Goal: Information Seeking & Learning: Learn about a topic

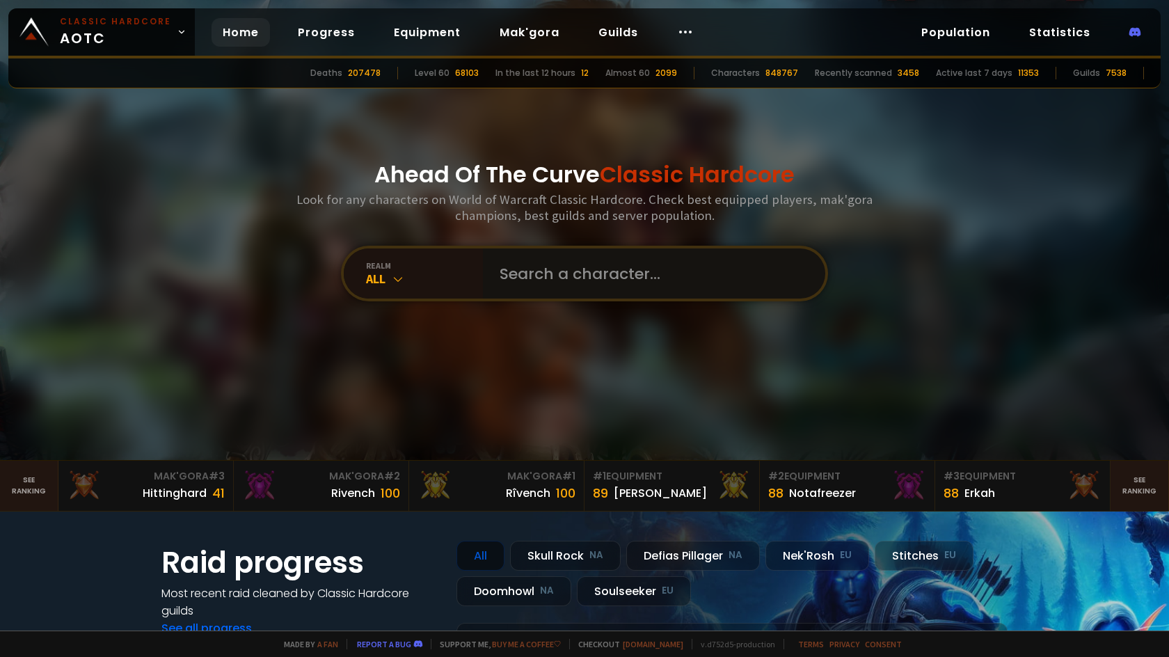
click at [525, 274] on input "text" at bounding box center [649, 273] width 317 height 50
click at [366, 281] on div "All" at bounding box center [424, 279] width 117 height 16
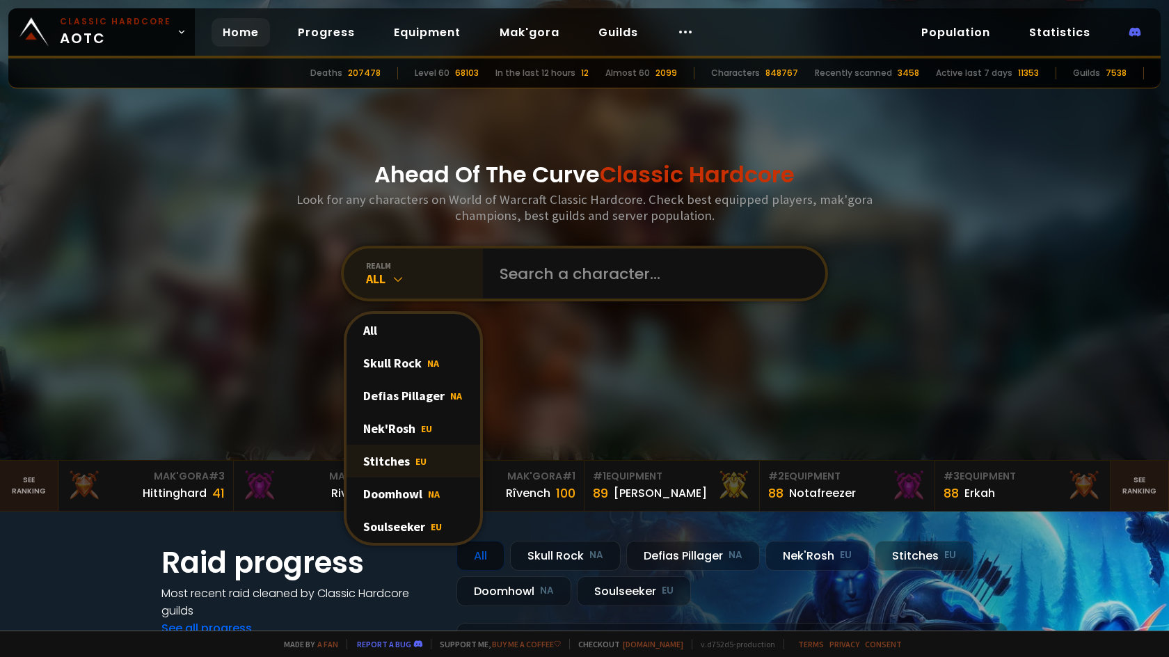
scroll to position [19, 0]
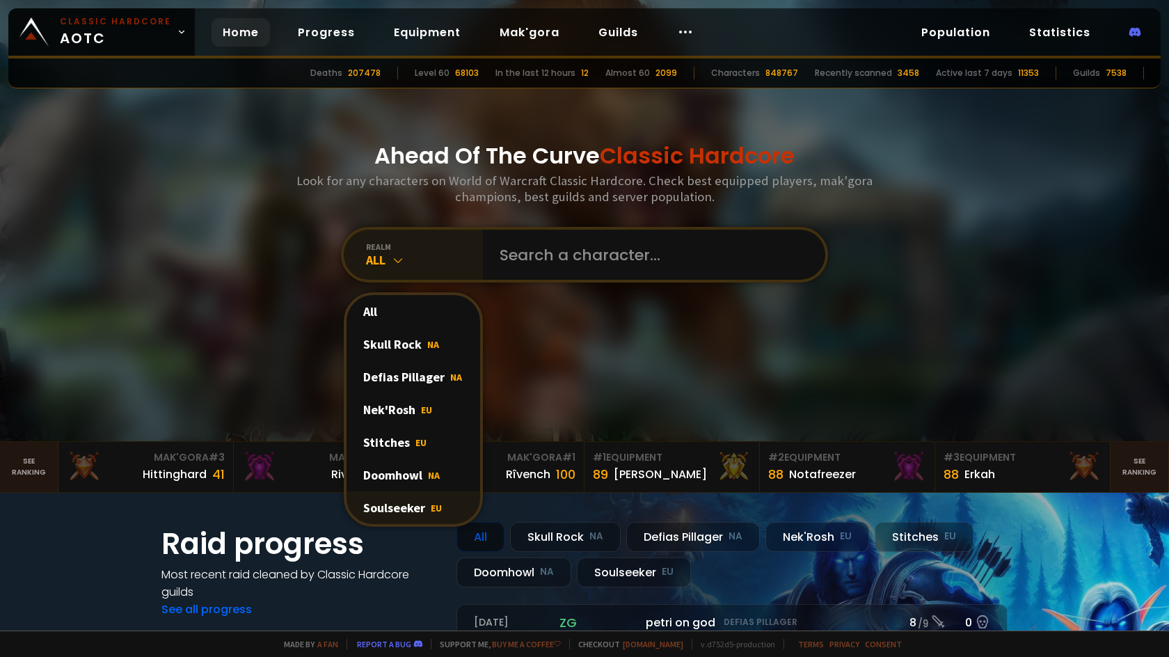
click at [396, 514] on div "Soulseeker EU" at bounding box center [414, 507] width 134 height 33
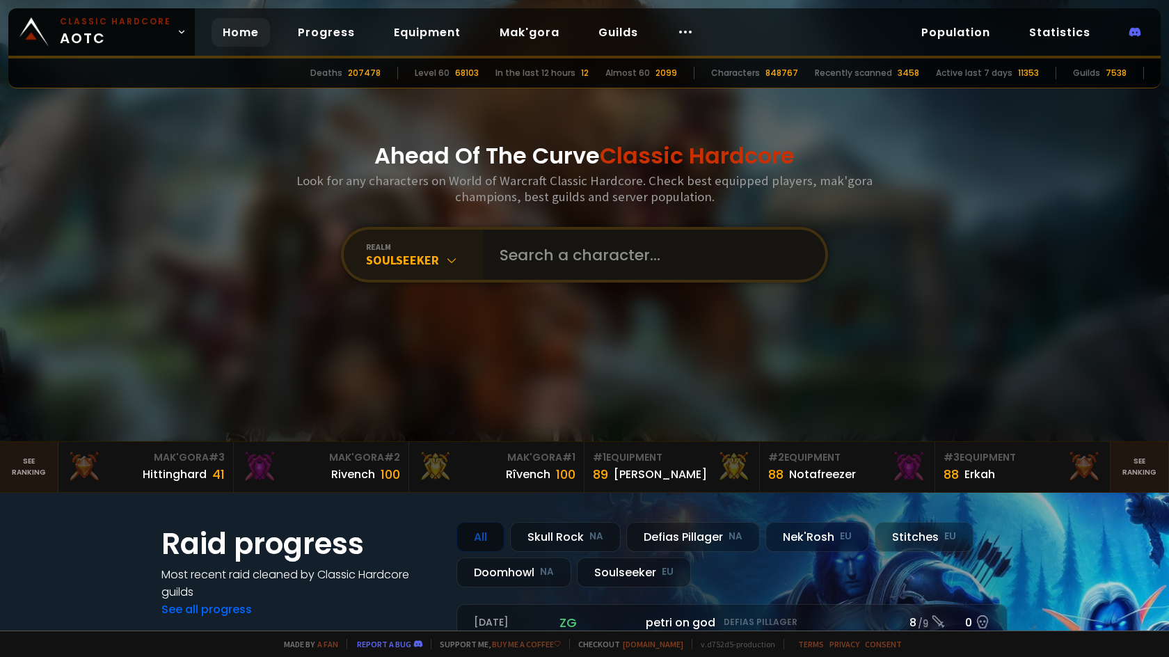
click at [569, 262] on input "text" at bounding box center [649, 255] width 317 height 50
type input "högpräst"
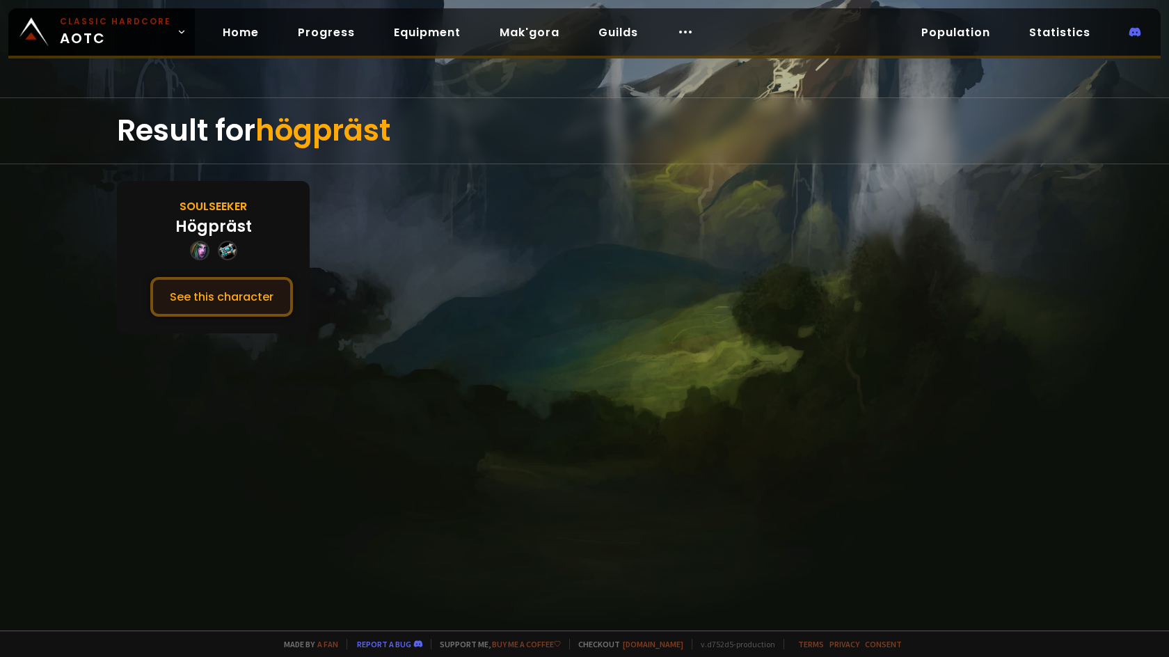
click at [233, 294] on button "See this character" at bounding box center [221, 297] width 143 height 40
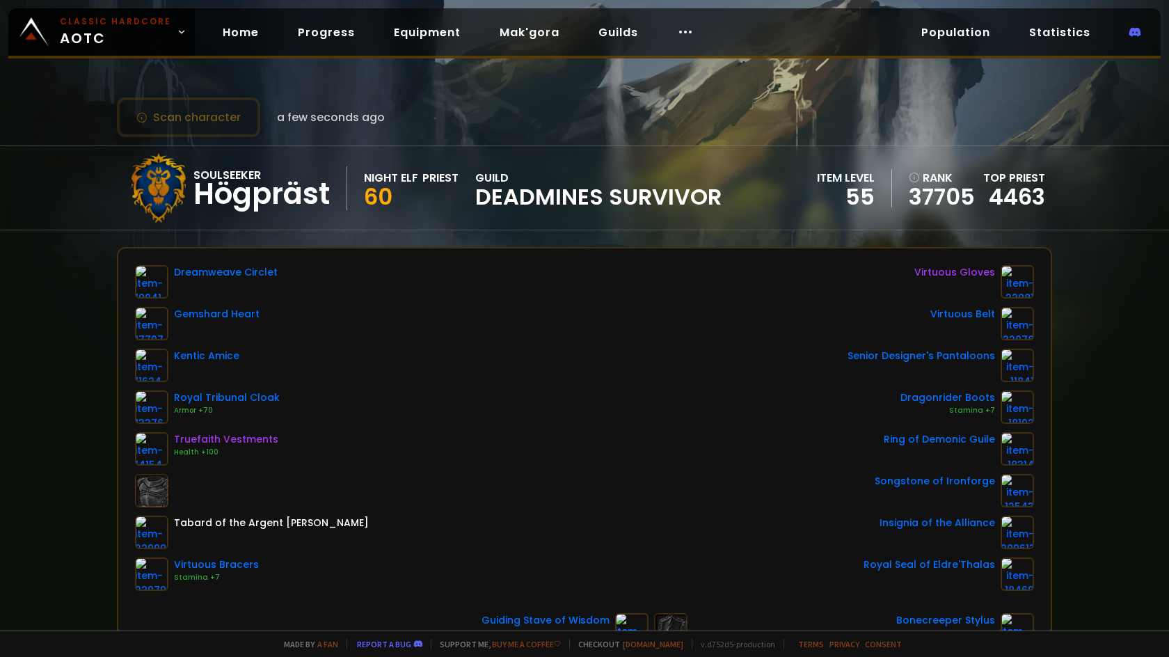
click at [494, 420] on div "Dreamweave Circlet Gemshard Heart Kentic Amice Royal Tribunal Cloak Armor +70 T…" at bounding box center [584, 428] width 899 height 326
click at [203, 120] on button "Scan character" at bounding box center [188, 117] width 143 height 40
click at [215, 120] on button "Scan character" at bounding box center [188, 117] width 143 height 40
click at [363, 201] on div "Soulseeker Högpräst Night Elf Priest 60 guild DEADMINES SURVIVOR" at bounding box center [423, 188] width 598 height 70
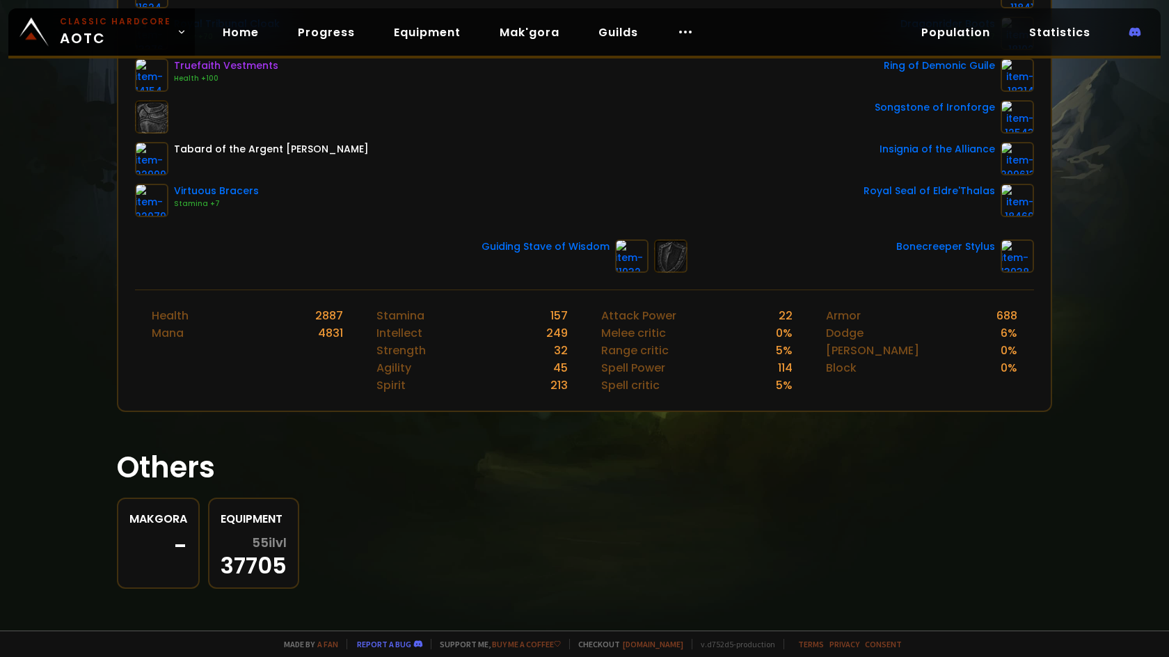
scroll to position [249, 0]
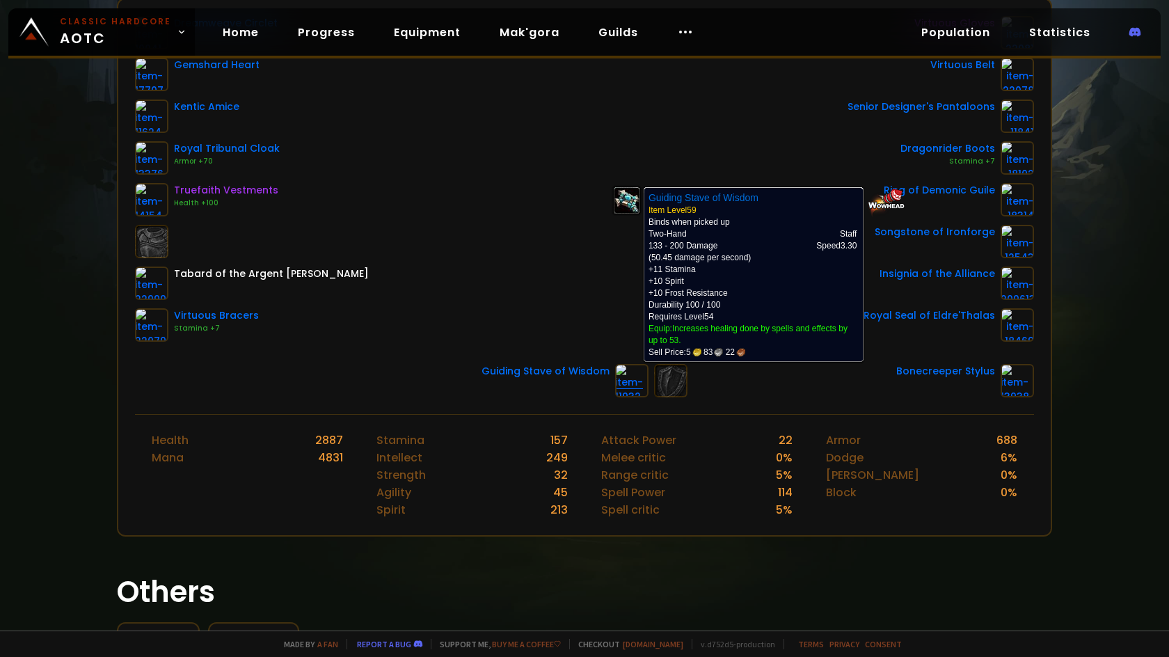
click at [615, 378] on img at bounding box center [631, 380] width 33 height 33
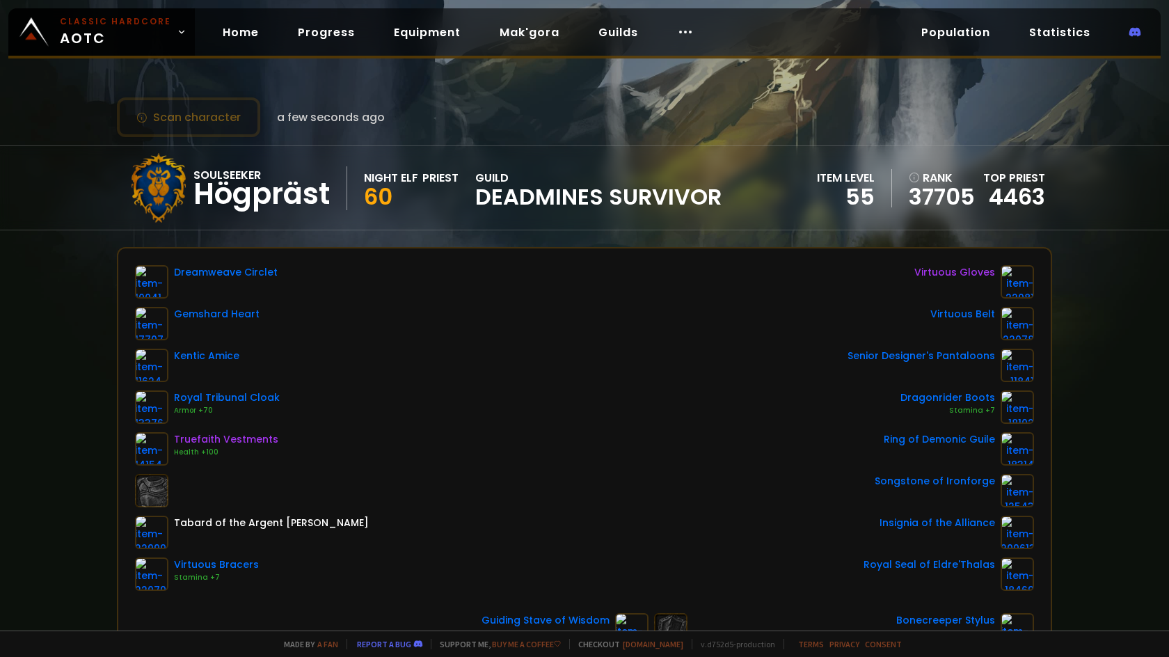
click at [527, 206] on span "DEADMINES SURVIVOR" at bounding box center [598, 196] width 246 height 21
click at [401, 165] on div "Soulseeker Högpräst Night Elf Priest 60 guild DEADMINES SURVIVOR" at bounding box center [423, 188] width 598 height 70
click at [882, 180] on div "item level 55" at bounding box center [854, 188] width 75 height 38
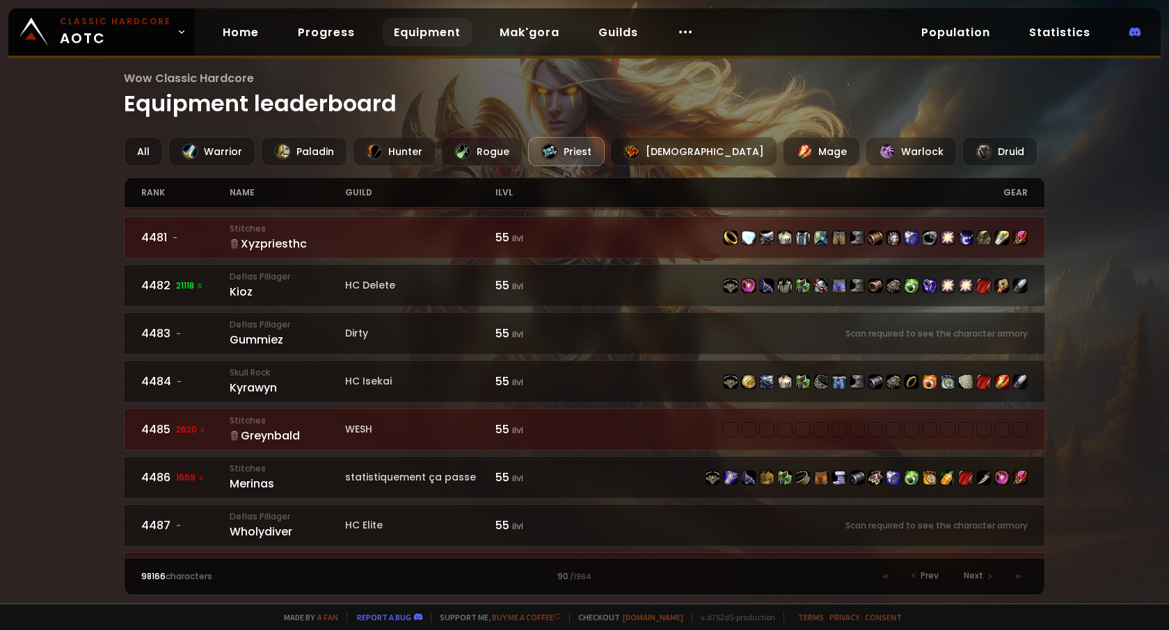
scroll to position [1410, 0]
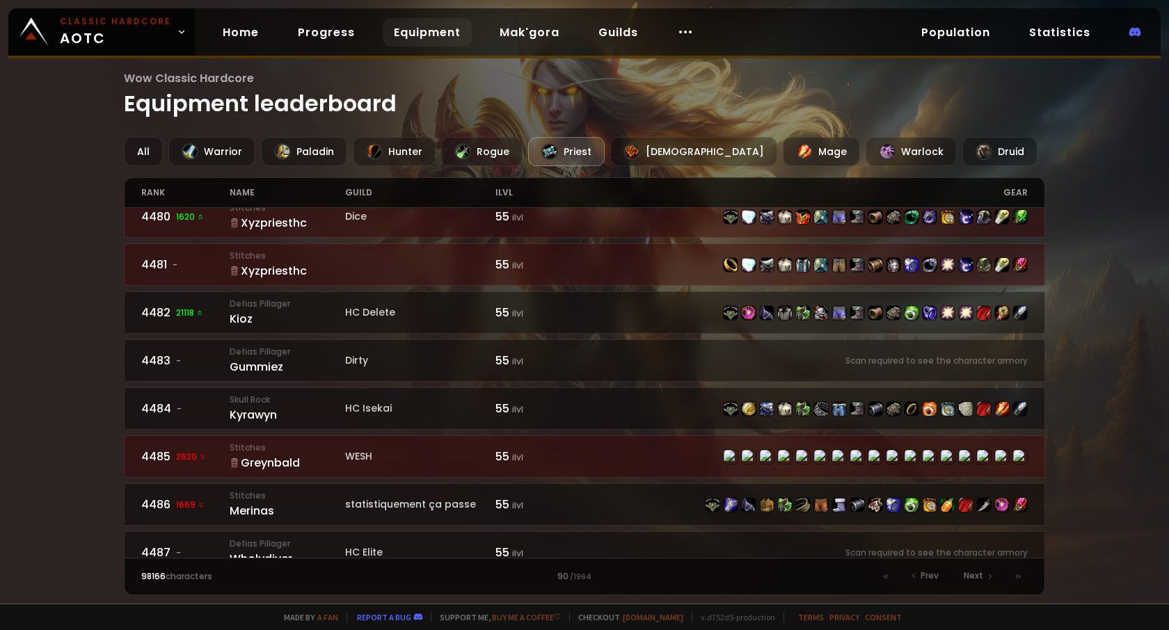
click at [53, 369] on div "Wow Classic Hardcore Equipment leaderboard All Warrior Paladin Hunter Rogue Pri…" at bounding box center [584, 302] width 1169 height 604
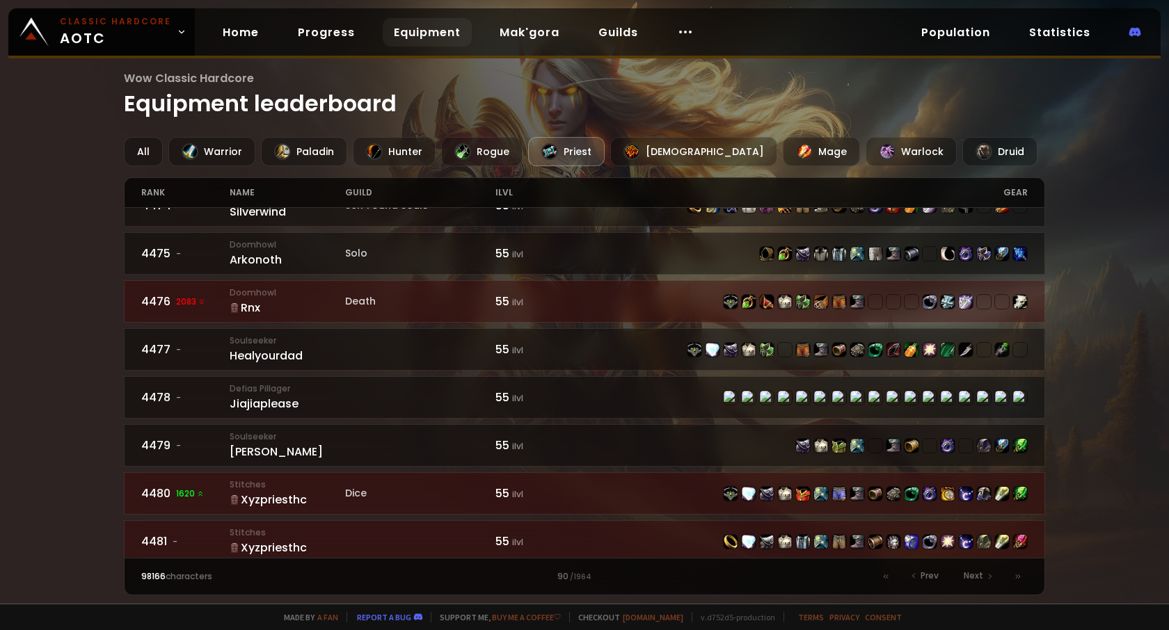
scroll to position [1850, 0]
